Goal: Task Accomplishment & Management: Manage account settings

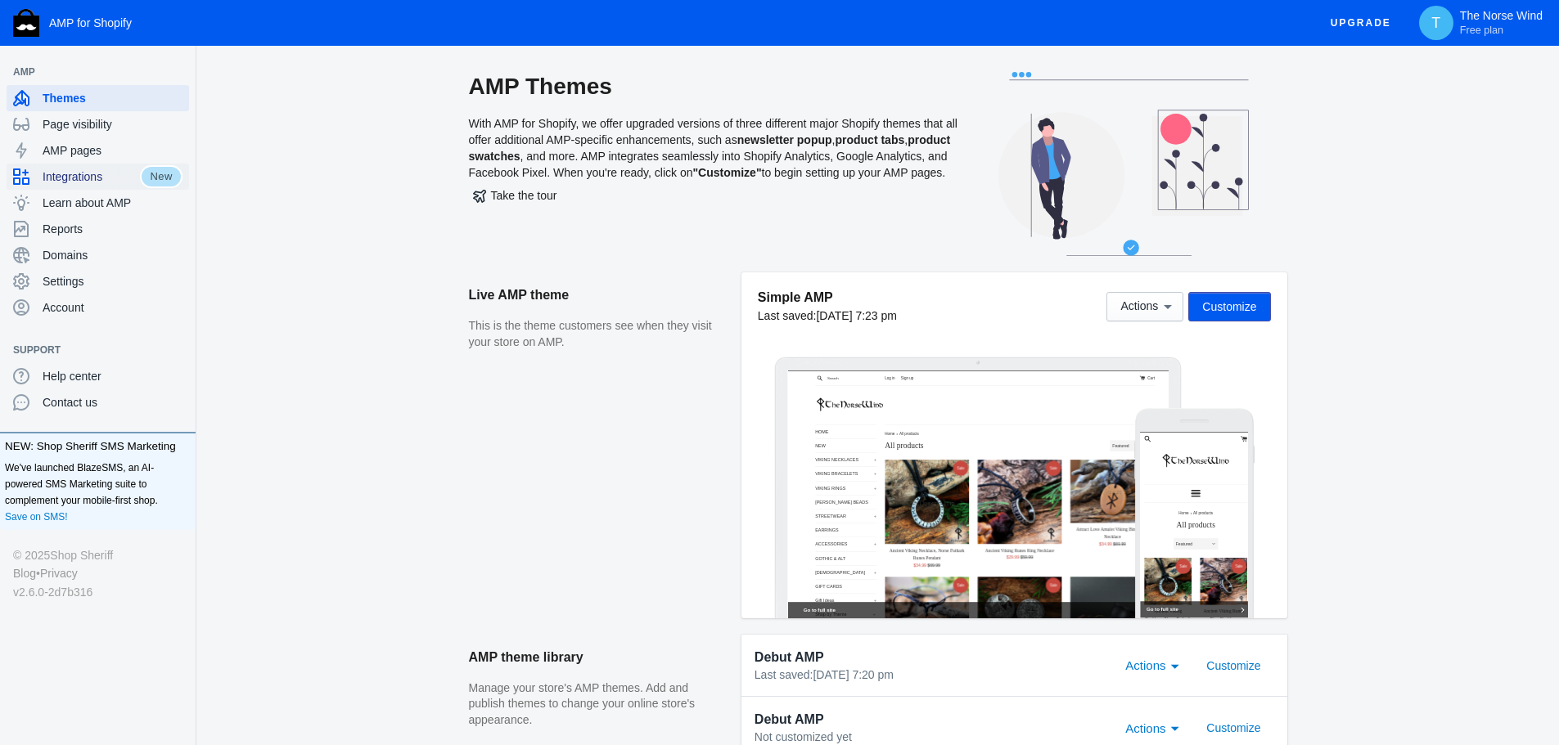
click at [87, 175] on span "Integrations" at bounding box center [91, 177] width 97 height 16
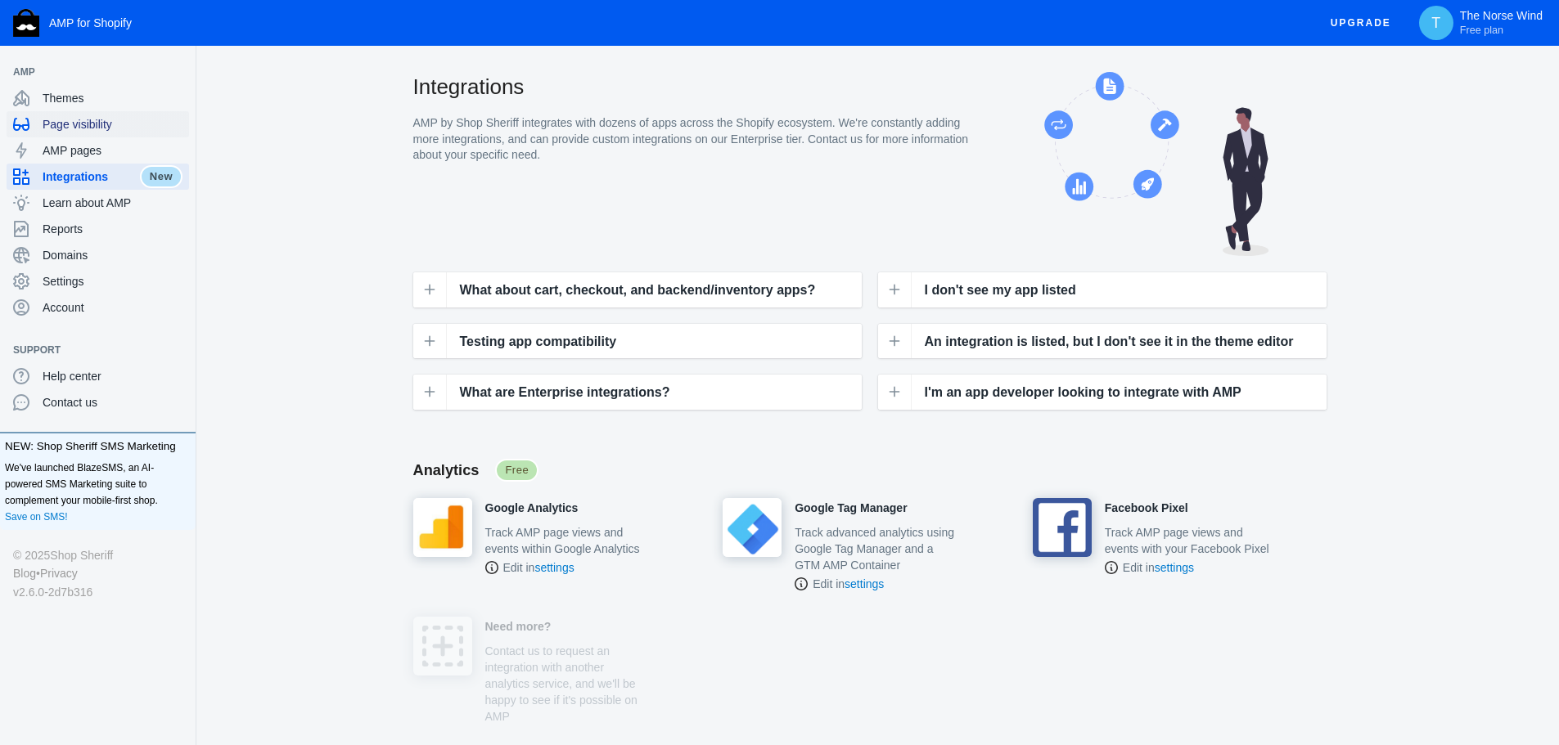
click at [63, 125] on span "Page visibility" at bounding box center [113, 124] width 140 height 16
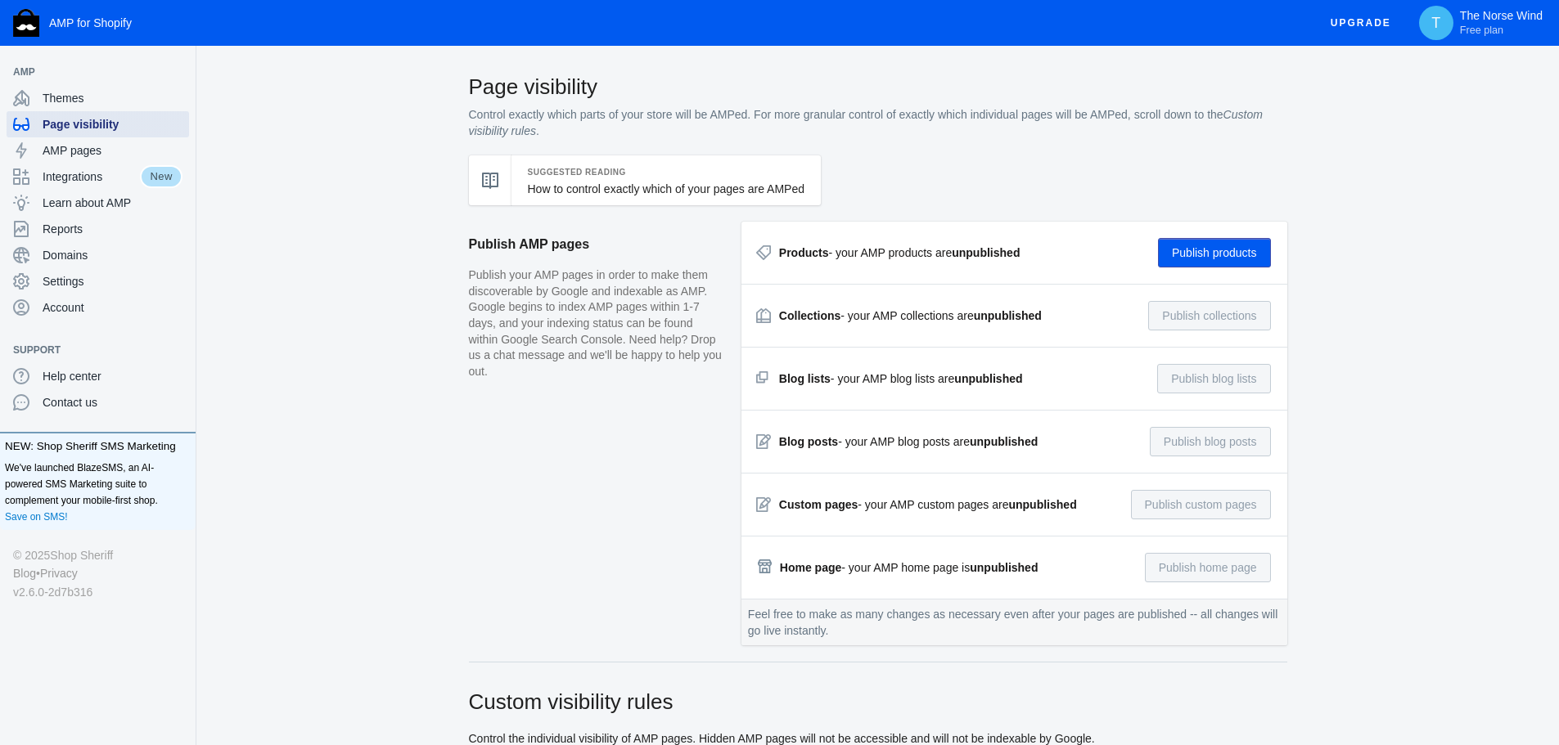
checkbox input "true"
type input "custom name"
radio input "true"
click at [54, 96] on span "Themes" at bounding box center [113, 98] width 140 height 16
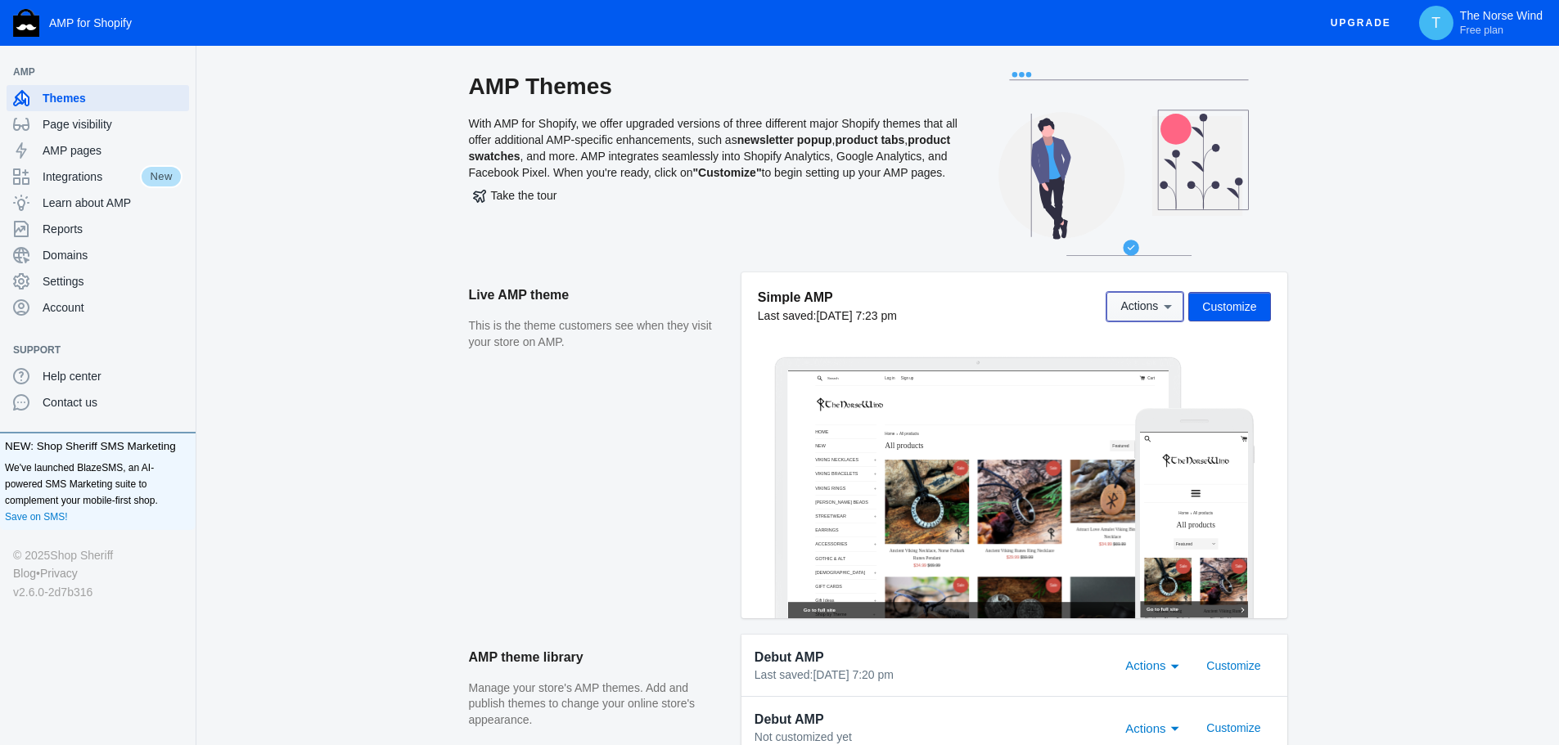
click at [1164, 304] on icon at bounding box center [1168, 307] width 16 height 16
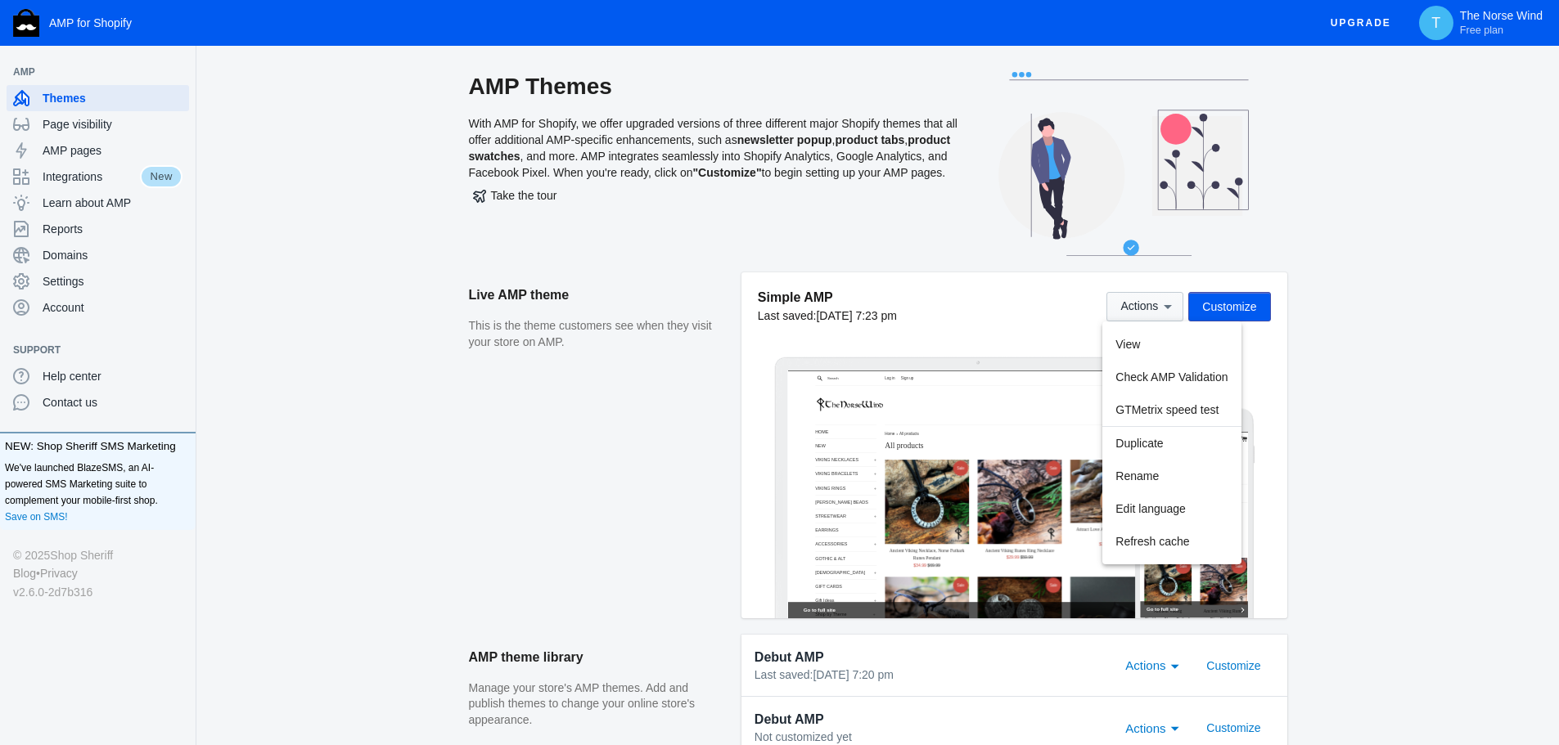
click at [1164, 304] on div at bounding box center [779, 372] width 1559 height 745
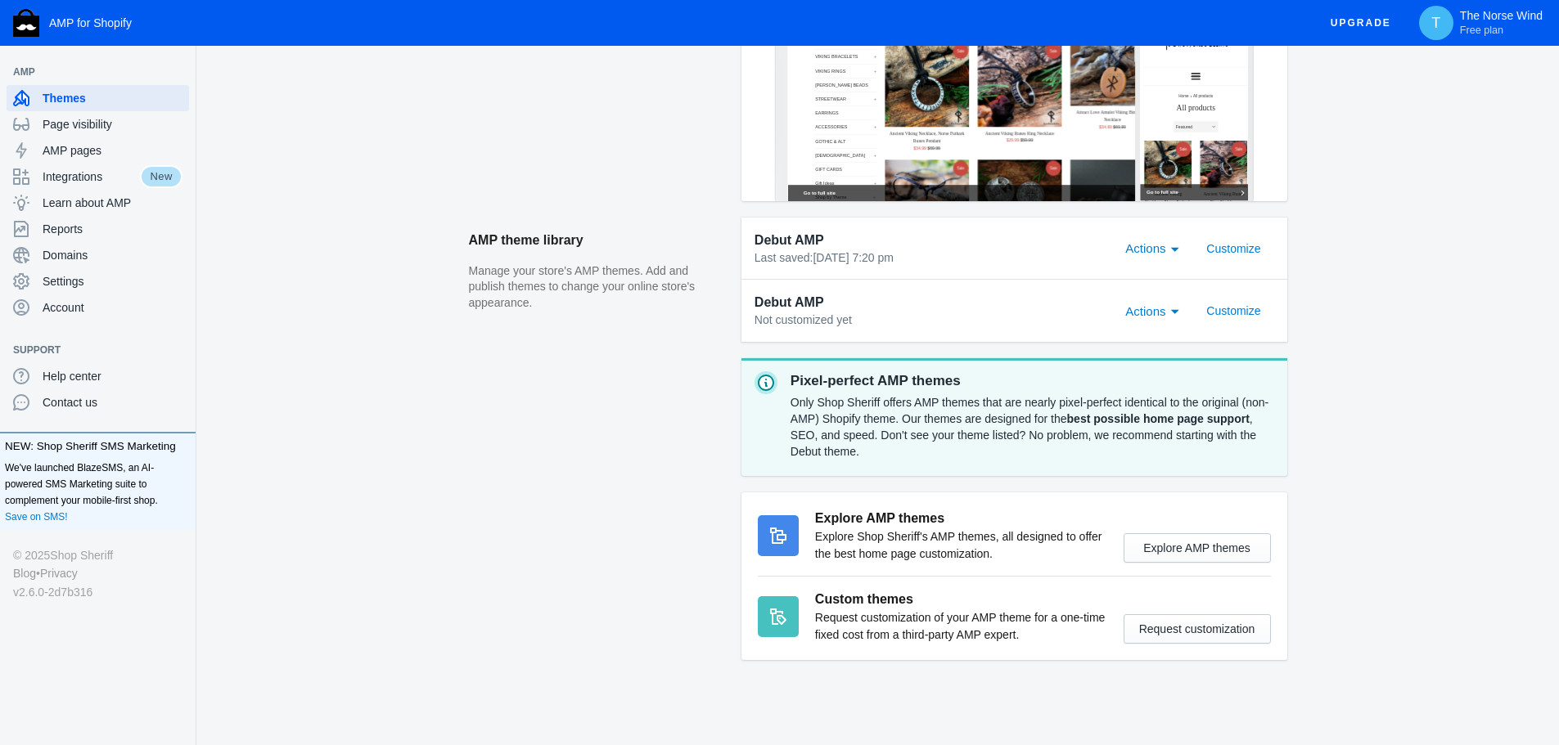
scroll to position [424, 0]
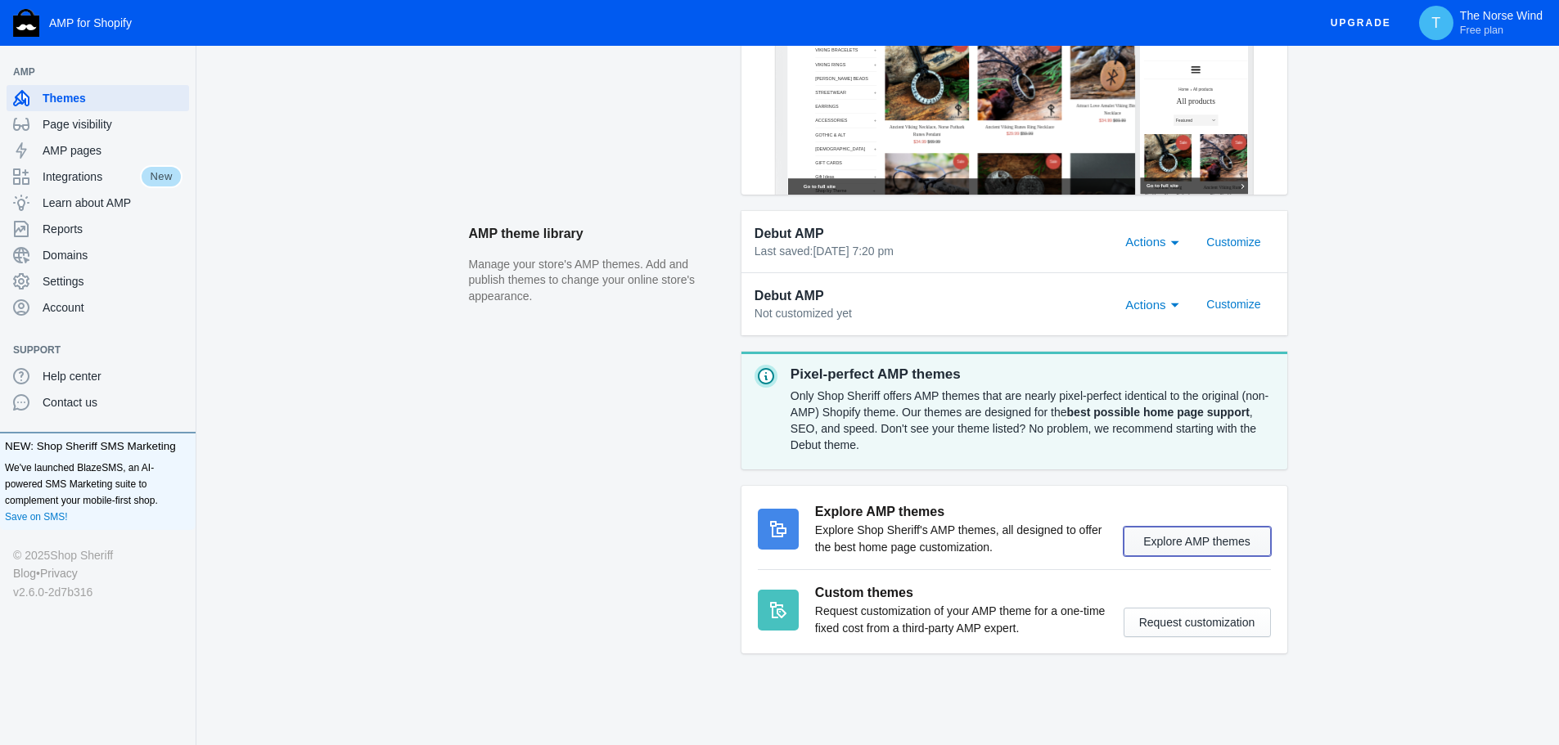
click at [1176, 540] on button "Explore AMP themes" at bounding box center [1197, 541] width 147 height 29
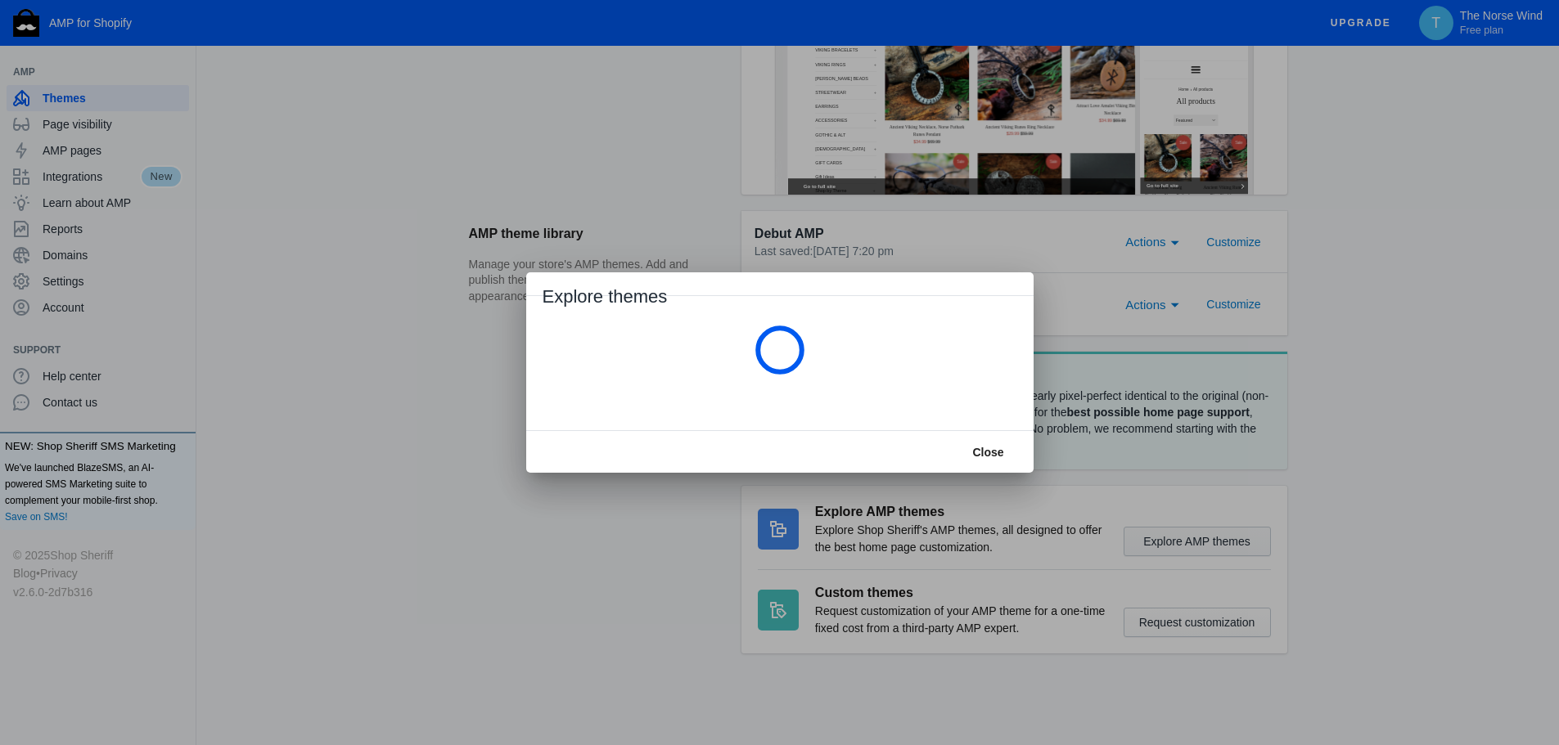
scroll to position [0, 0]
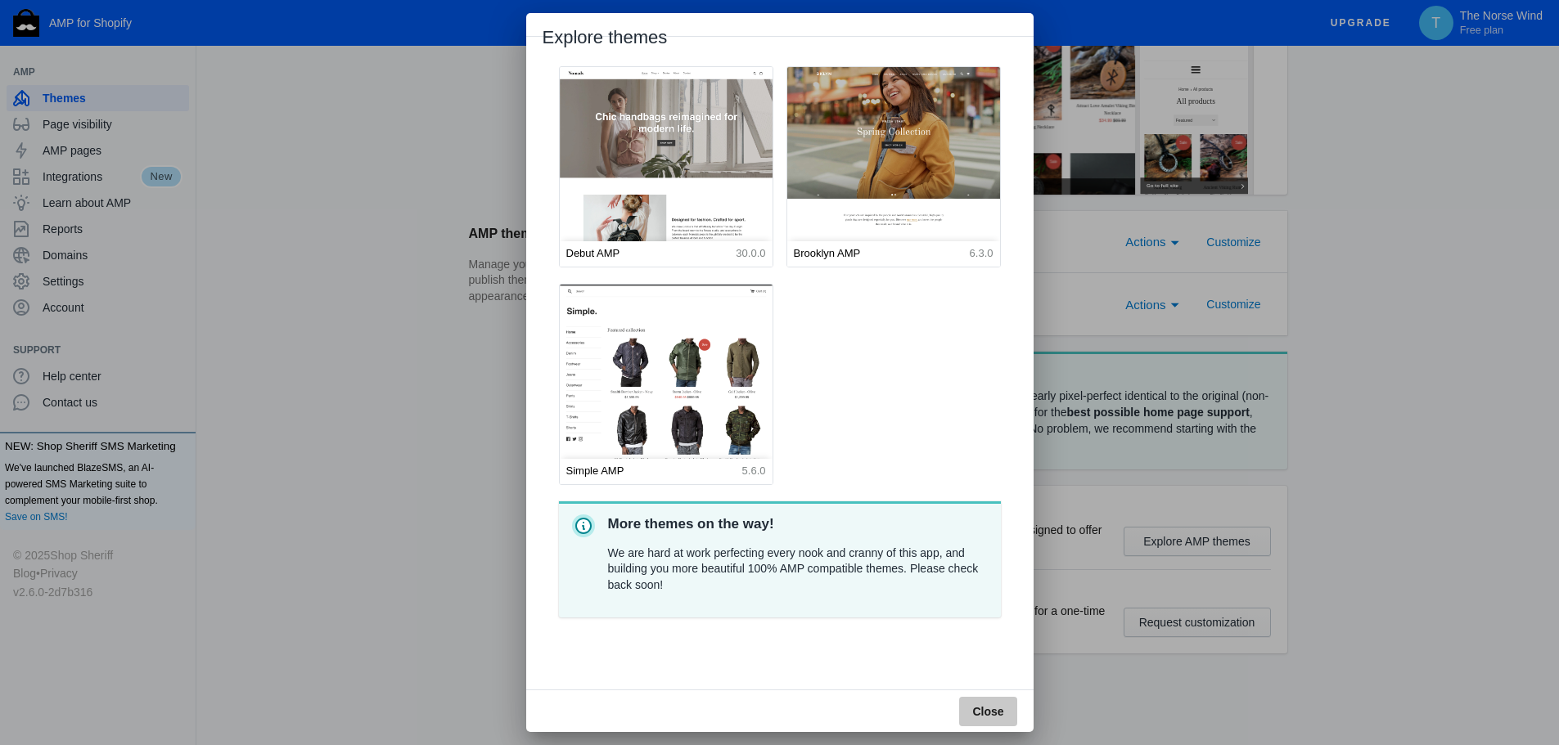
click at [1007, 714] on button "Close" at bounding box center [987, 711] width 57 height 29
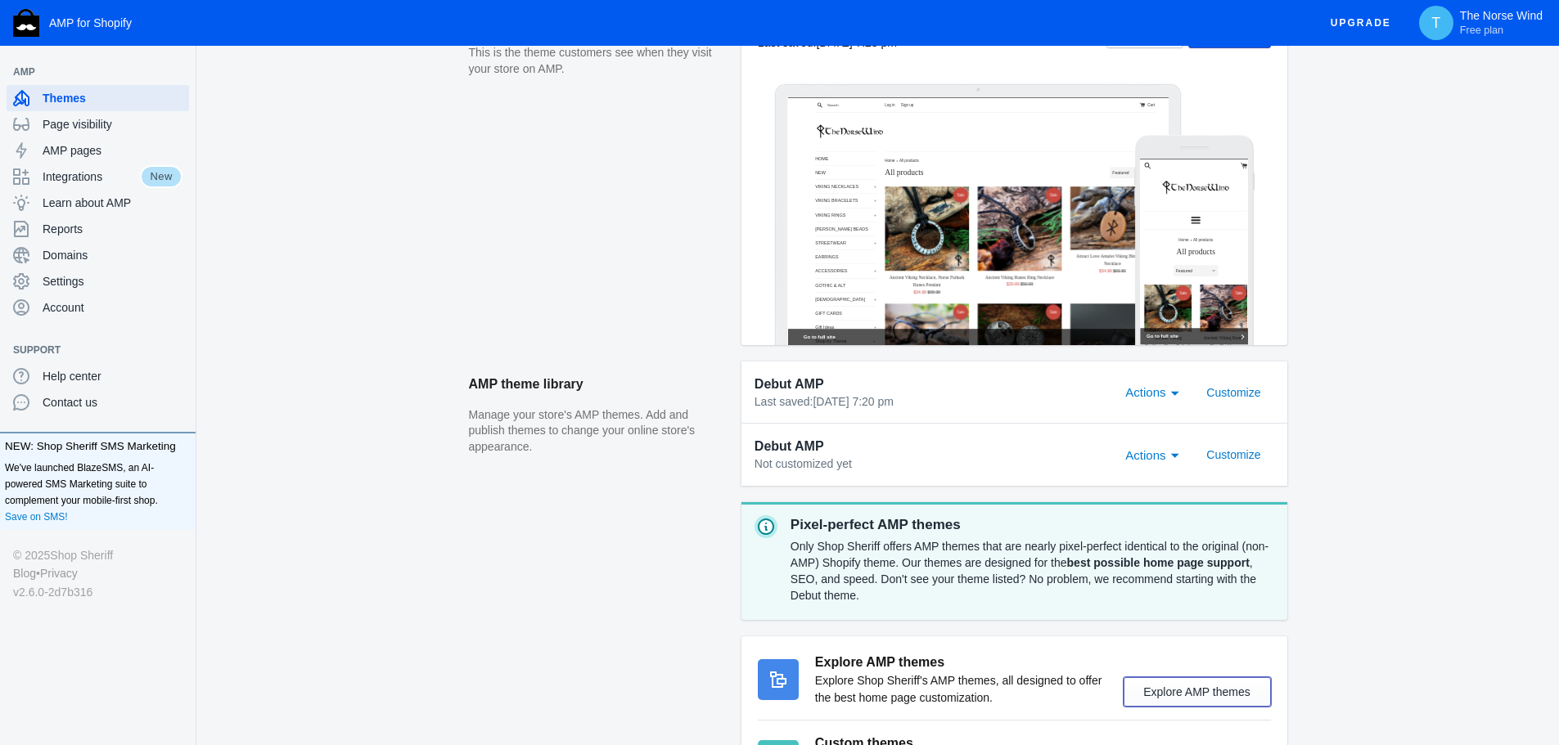
scroll to position [97, 0]
